Goal: Task Accomplishment & Management: Manage account settings

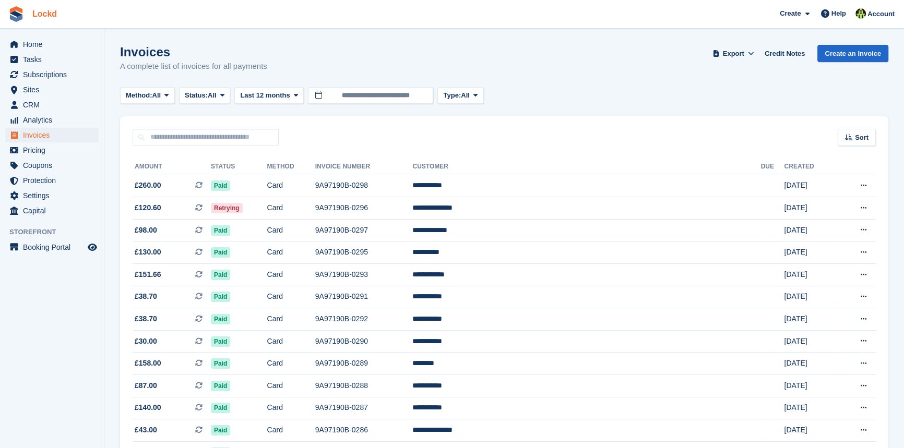
click at [37, 14] on link "Lockd" at bounding box center [44, 13] width 33 height 17
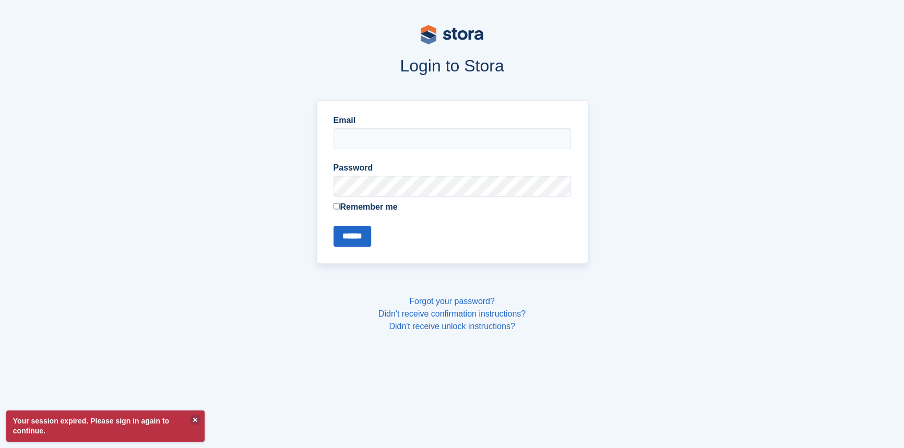
type input "**********"
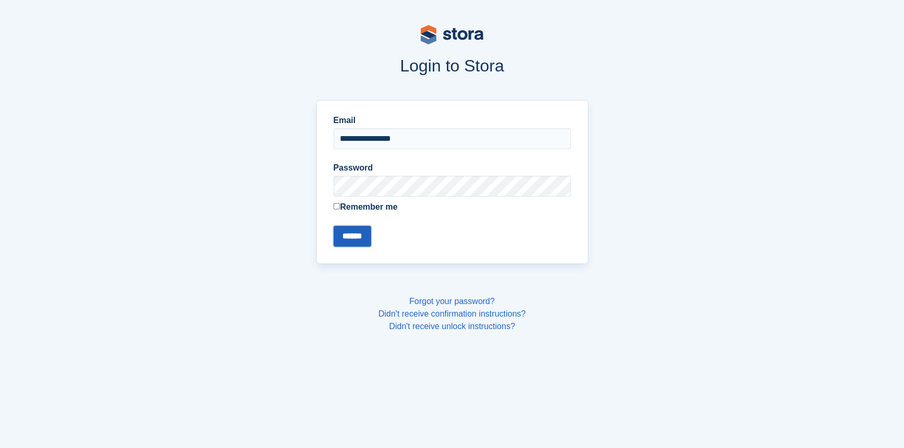
click at [363, 235] on input "******" at bounding box center [352, 236] width 38 height 21
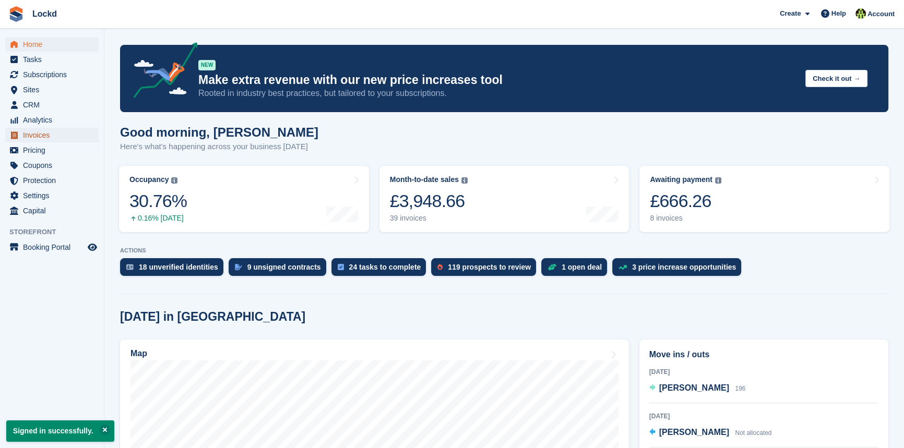
click at [42, 135] on span "Invoices" at bounding box center [54, 135] width 63 height 15
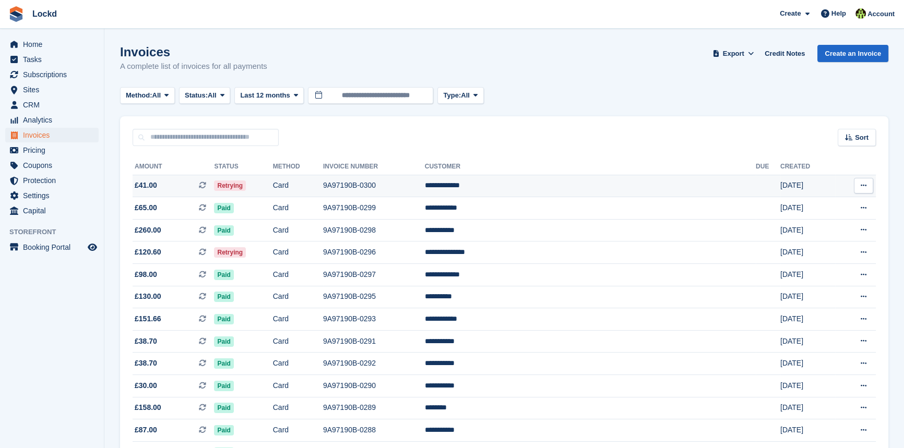
click at [246, 185] on span "Retrying" at bounding box center [230, 186] width 32 height 10
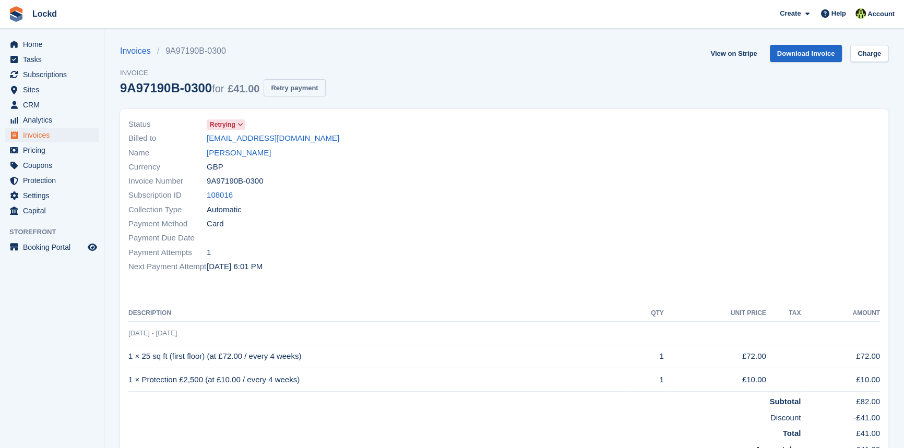
click at [308, 88] on button "Retry payment" at bounding box center [294, 87] width 62 height 17
click at [36, 136] on span "Invoices" at bounding box center [54, 135] width 63 height 15
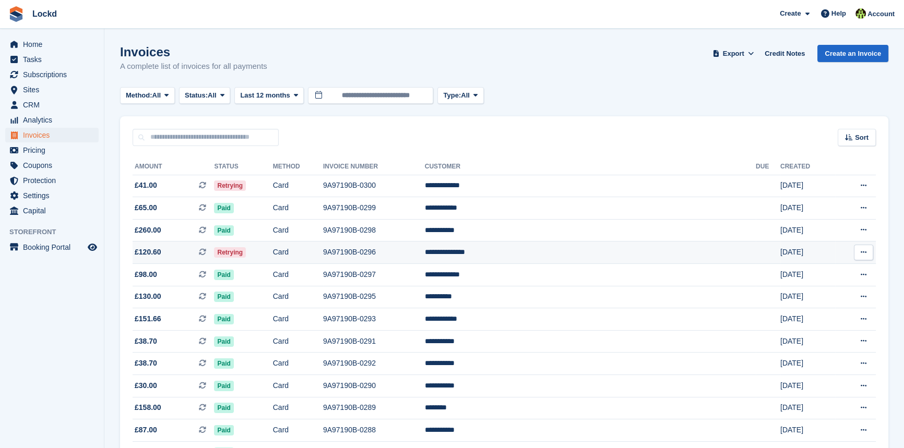
click at [246, 253] on span "Retrying" at bounding box center [230, 252] width 32 height 10
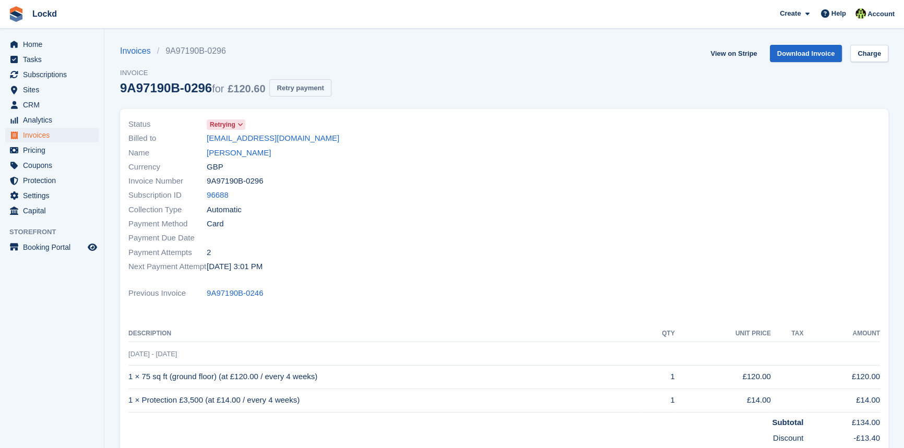
click at [286, 87] on button "Retry payment" at bounding box center [300, 87] width 62 height 17
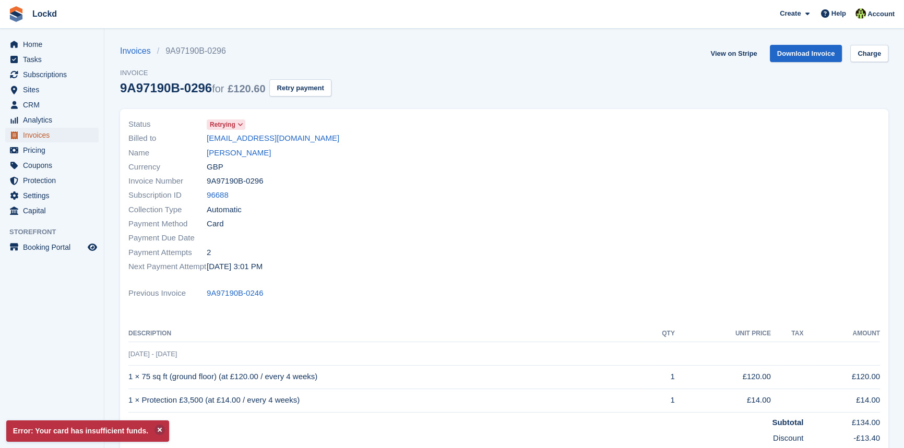
click at [34, 136] on span "Invoices" at bounding box center [54, 135] width 63 height 15
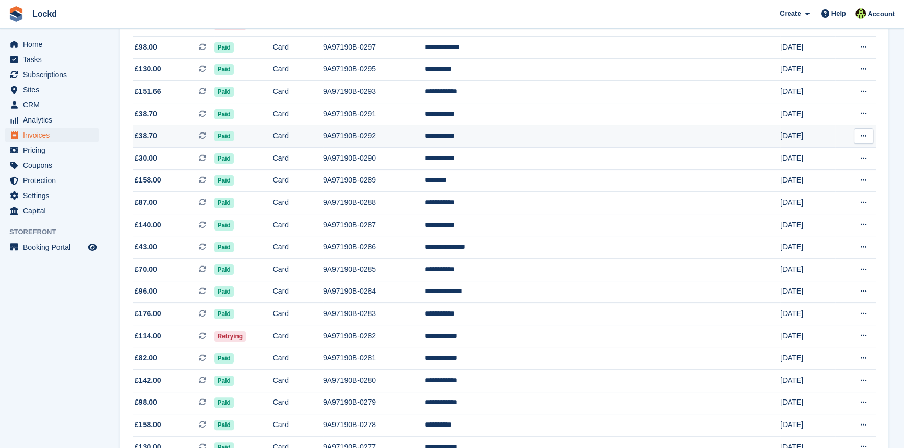
scroll to position [237, 0]
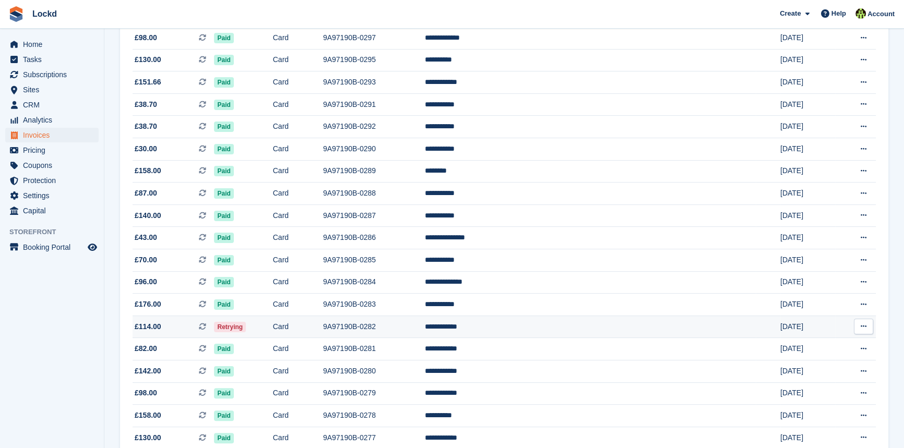
click at [148, 332] on span "£114.00" at bounding box center [148, 326] width 27 height 11
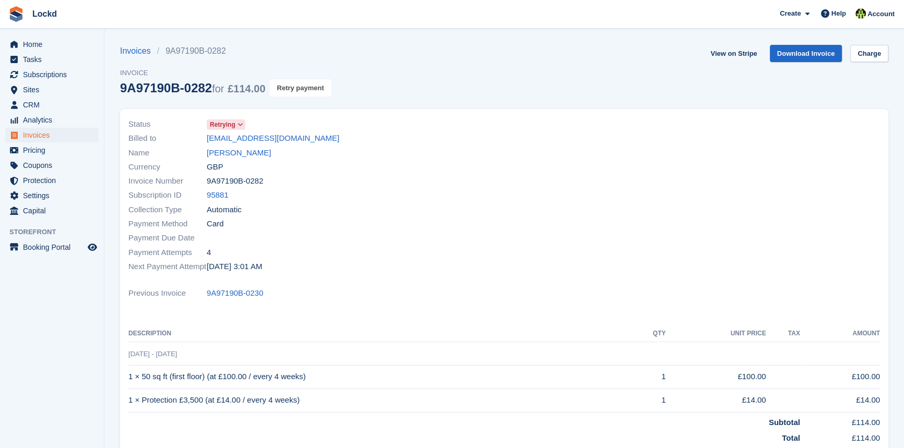
drag, startPoint x: 303, startPoint y: 89, endPoint x: 498, endPoint y: 50, distance: 199.5
click at [303, 89] on button "Retry payment" at bounding box center [300, 87] width 62 height 17
